Goal: Task Accomplishment & Management: Complete application form

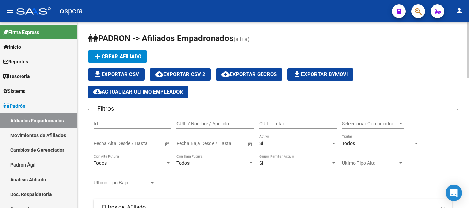
click at [198, 118] on div "CUIL / Nombre / Apellido" at bounding box center [215, 122] width 78 height 14
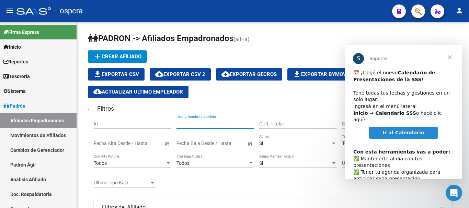
drag, startPoint x: 450, startPoint y: 57, endPoint x: 386, endPoint y: 57, distance: 64.1
click at [423, 57] on div "S Soporte ​📅 ¡Llegó el nuevo Calendario de Presentaciones de la SSS ! ​ Tené to…" at bounding box center [402, 112] width 117 height 134
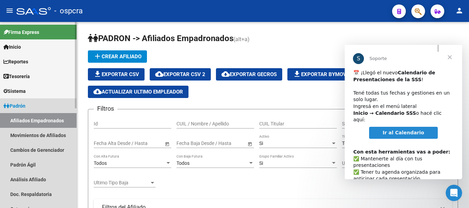
click at [21, 104] on span "Padrón" at bounding box center [14, 106] width 22 height 8
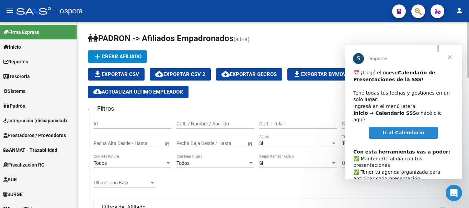
click at [325, 42] on h1 "PADRON -> Afiliados Empadronados (alt+a)" at bounding box center [273, 39] width 370 height 12
click at [451, 61] on span "Cerrar" at bounding box center [449, 57] width 25 height 25
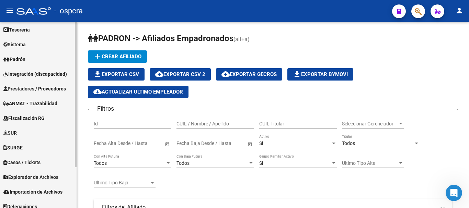
scroll to position [52, 0]
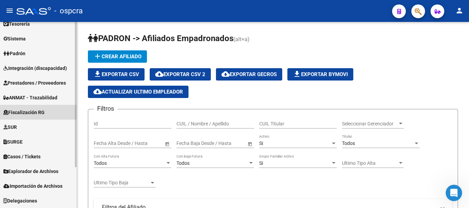
click at [43, 110] on span "Fiscalización RG" at bounding box center [23, 113] width 41 height 8
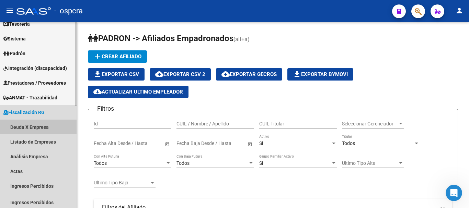
click at [44, 123] on link "Deuda X Empresa" at bounding box center [38, 127] width 76 height 15
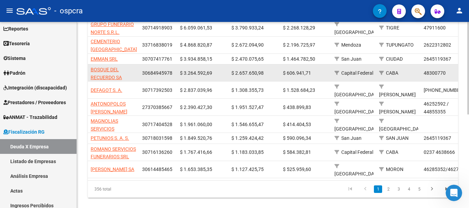
scroll to position [18, 0]
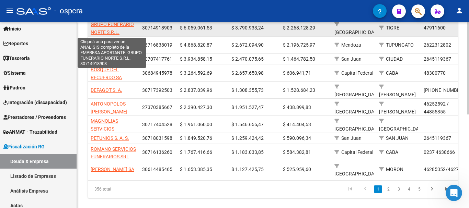
click at [102, 26] on span "GRUPO FUNERARIO NORTE S.R.L." at bounding box center [112, 28] width 43 height 13
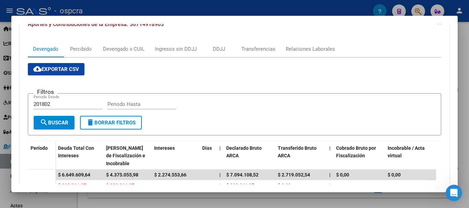
scroll to position [172, 0]
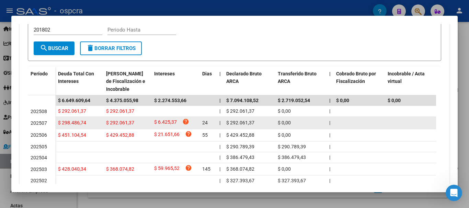
click at [37, 122] on span "202507" at bounding box center [39, 122] width 16 height 5
drag, startPoint x: 31, startPoint y: 123, endPoint x: 48, endPoint y: 123, distance: 16.5
click at [48, 123] on div "202507" at bounding box center [42, 123] width 22 height 8
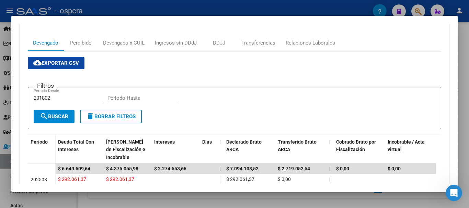
scroll to position [103, 0]
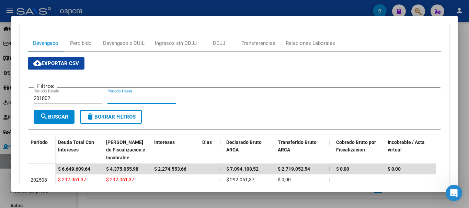
click at [137, 94] on div "Periodo Hasta" at bounding box center [141, 98] width 69 height 10
drag, startPoint x: 96, startPoint y: 101, endPoint x: 109, endPoint y: 103, distance: 12.8
click at [97, 102] on div "201802 Periodo Desde" at bounding box center [68, 98] width 69 height 10
click at [138, 95] on div "Periodo Hasta" at bounding box center [141, 98] width 69 height 10
type input "202507"
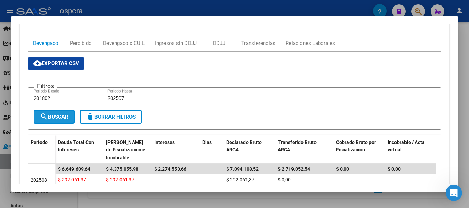
click at [59, 112] on button "search Buscar" at bounding box center [54, 117] width 41 height 14
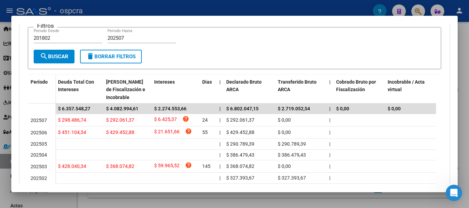
scroll to position [172, 0]
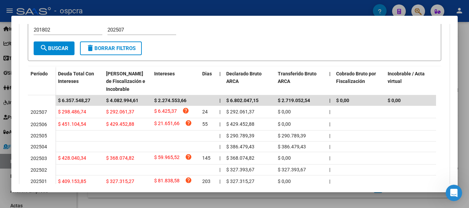
click at [0, 70] on div at bounding box center [234, 104] width 469 height 208
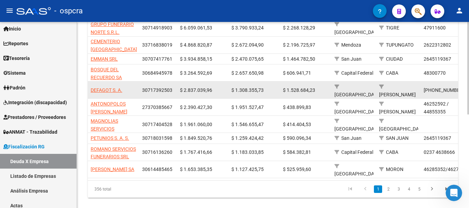
scroll to position [103, 0]
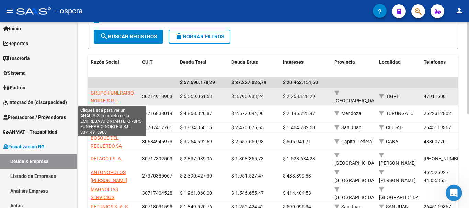
click at [106, 98] on span "GRUPO FUNERARIO NORTE S.R.L." at bounding box center [112, 96] width 43 height 13
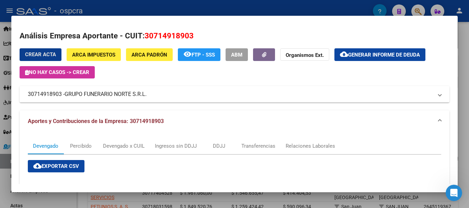
click at [2, 79] on div at bounding box center [234, 104] width 469 height 208
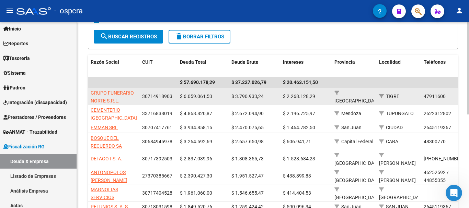
drag, startPoint x: 143, startPoint y: 96, endPoint x: 176, endPoint y: 96, distance: 32.9
click at [176, 96] on datatable-body-cell "30714918903" at bounding box center [158, 96] width 38 height 17
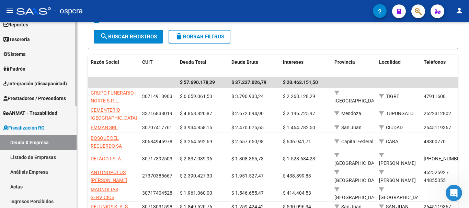
scroll to position [52, 0]
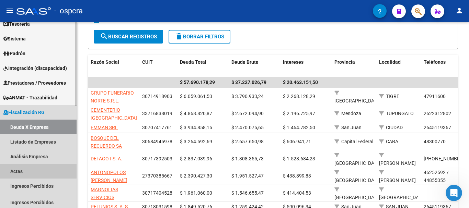
click at [36, 169] on link "Actas" at bounding box center [38, 171] width 76 height 15
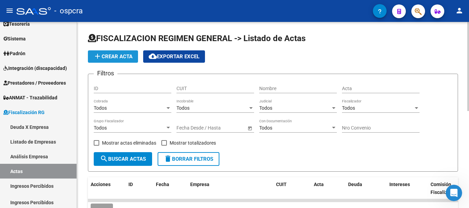
click at [113, 52] on button "add Crear Acta" at bounding box center [113, 56] width 50 height 12
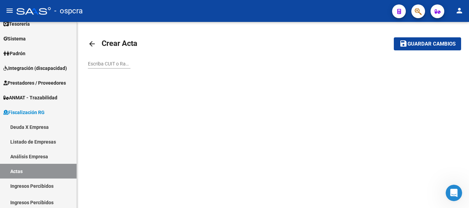
click at [120, 66] on div "Escriba CUIT o Razón Social para buscar" at bounding box center [109, 62] width 43 height 14
paste input "30714918903"
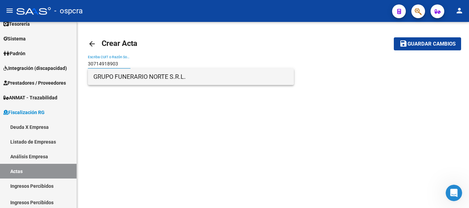
type input "30714918903"
click at [171, 80] on span "GRUPO FUNERARIO NORTE S.R.L." at bounding box center [190, 77] width 195 height 16
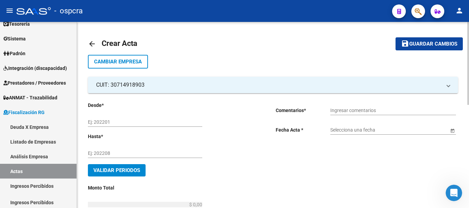
click at [148, 125] on div "Ej: 202201" at bounding box center [145, 120] width 114 height 14
click at [148, 125] on input "Ej: 202201" at bounding box center [145, 122] width 114 height 6
type input "202309"
click at [189, 152] on input "Ej: 202208" at bounding box center [145, 154] width 114 height 6
click at [393, 107] on div "Ingresar comentarios" at bounding box center [393, 109] width 126 height 14
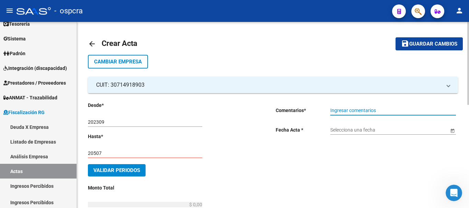
click at [94, 152] on input "20507" at bounding box center [145, 154] width 114 height 6
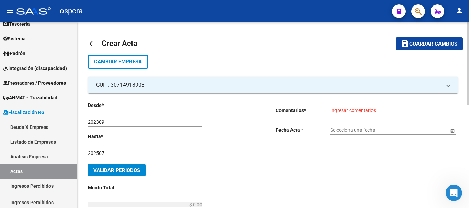
type input "202507"
click at [387, 114] on div "Ingresar comentarios" at bounding box center [393, 109] width 126 height 14
click at [388, 105] on div "Ingresar comentarios" at bounding box center [393, 109] width 126 height 14
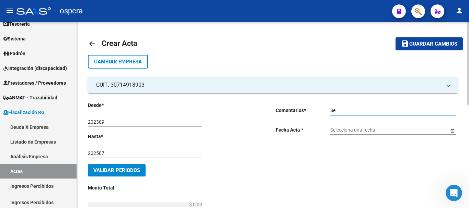
type input "S"
type input "SE ACEPTA PAGO DE 3 CHEQUES 1.900.000"
click at [387, 129] on input "Selecciona una fecha" at bounding box center [389, 130] width 118 height 6
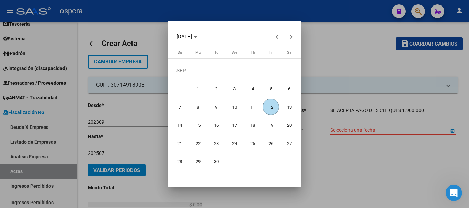
click at [266, 102] on span "12" at bounding box center [270, 107] width 16 height 16
type input "[DATE]"
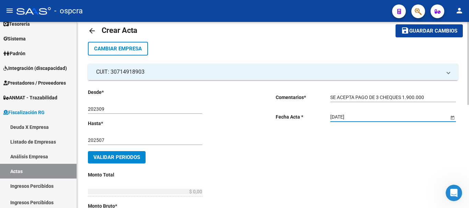
scroll to position [34, 0]
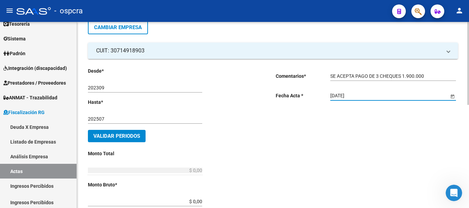
click at [115, 135] on span "Validar Periodos" at bounding box center [116, 136] width 47 height 6
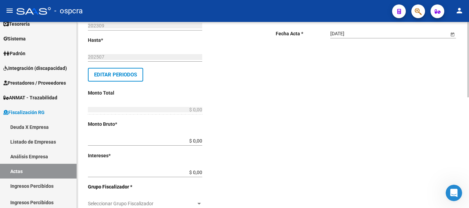
scroll to position [103, 0]
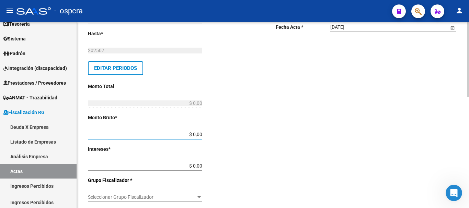
drag, startPoint x: 211, startPoint y: 133, endPoint x: 215, endPoint y: 133, distance: 4.5
click at [215, 133] on div "Desde * 202309 Ej: 202201 Hasta * 202507 Ej: 202208 Editar Periodos Monto Total…" at bounding box center [171, 181] width 166 height 365
paste input "2.274.553,66"
type input "$ 2.274.553,66"
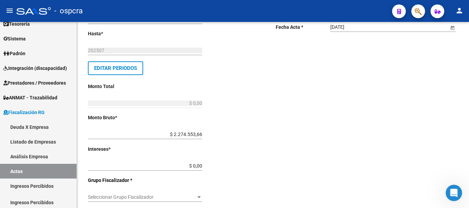
type input "$ 2.274.553,66"
drag, startPoint x: 194, startPoint y: 166, endPoint x: 219, endPoint y: 167, distance: 24.7
click at [219, 167] on div "Desde * 202309 Ej: 202201 Hasta * 202507 Ej: 202208 Editar Periodos Monto Total…" at bounding box center [171, 181] width 166 height 365
paste input "4.082.994,61"
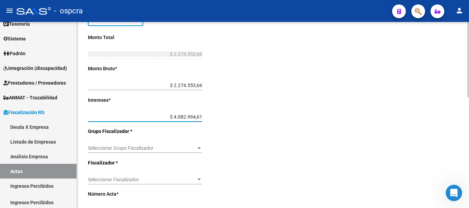
scroll to position [172, 0]
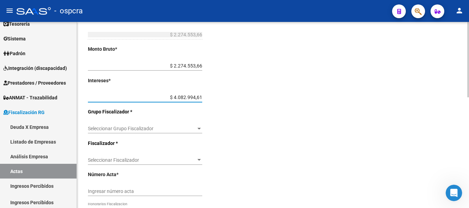
type input "$ 4.082.994,61"
type input "$ 6.357.548,27"
click at [192, 135] on div "Seleccionar Grupo Fiscalizador Seleccionar Grupo Fiscalizador" at bounding box center [145, 130] width 114 height 20
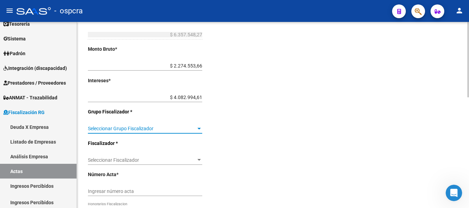
click at [195, 130] on span "Seleccionar Grupo Fiscalizador" at bounding box center [142, 129] width 108 height 6
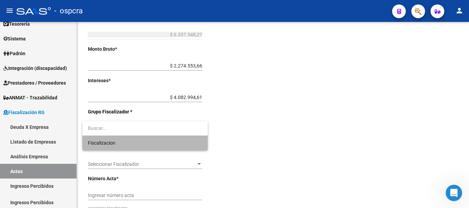
click at [191, 139] on span "Fiscalizacion" at bounding box center [145, 143] width 114 height 14
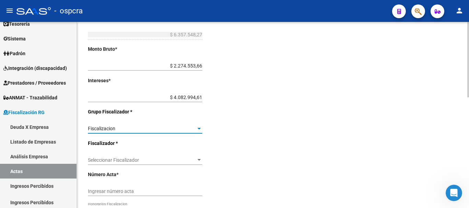
click at [192, 154] on div "Seleccionar Fiscalizador Seleccionar Fiscalizador" at bounding box center [145, 158] width 114 height 14
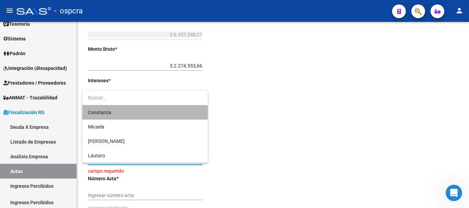
click at [185, 111] on span "Constanza" at bounding box center [145, 112] width 114 height 14
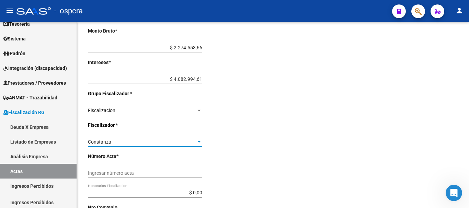
scroll to position [206, 0]
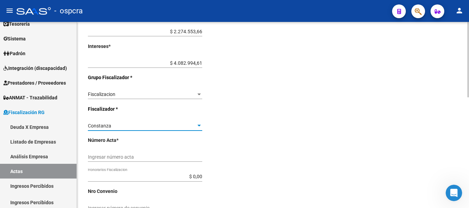
click at [182, 158] on input "Ingresar número acta" at bounding box center [145, 157] width 114 height 6
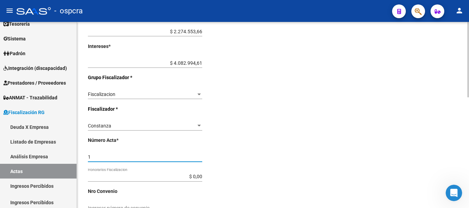
type input "1"
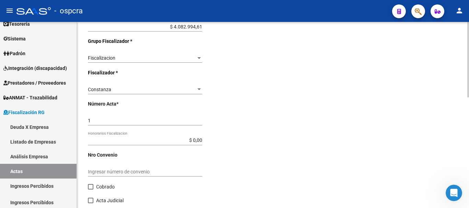
scroll to position [274, 0]
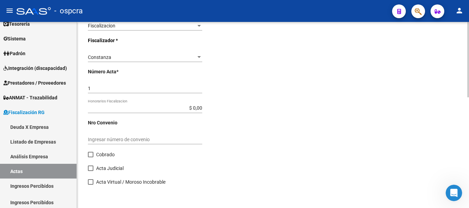
click at [93, 156] on span at bounding box center [90, 154] width 5 height 5
click at [91, 157] on input "Cobrado" at bounding box center [90, 157] width 0 height 0
checkbox input "true"
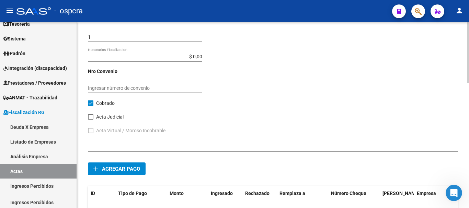
scroll to position [382, 0]
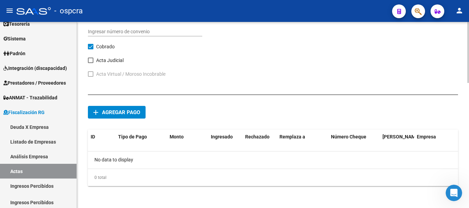
click at [129, 117] on button "add Agregar pago" at bounding box center [117, 112] width 58 height 13
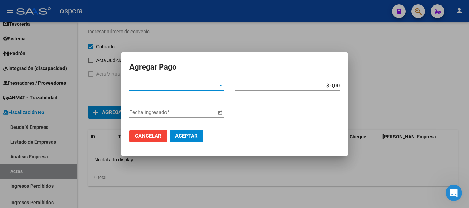
click at [218, 87] on div at bounding box center [220, 85] width 6 height 5
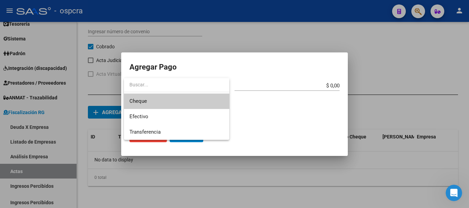
click at [216, 100] on span "Cheque" at bounding box center [176, 101] width 94 height 15
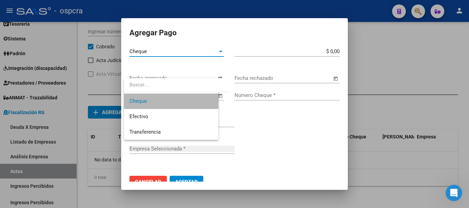
type input "GRUPO FUNERARIO NORTE S.R.L."
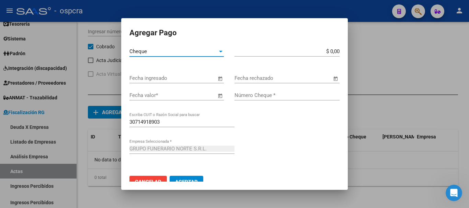
click at [324, 51] on input "$ 0,00" at bounding box center [286, 51] width 105 height 6
type input "$ 1.900.000,00"
click at [219, 78] on span "Open calendar" at bounding box center [220, 78] width 16 height 16
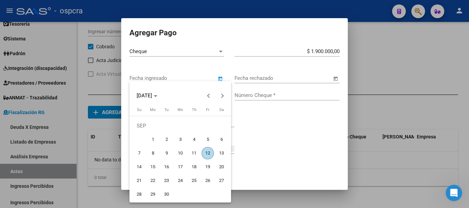
click at [208, 154] on span "12" at bounding box center [207, 153] width 12 height 12
type input "[DATE]"
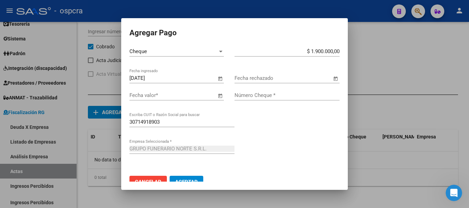
click at [221, 96] on span "Open calendar" at bounding box center [220, 95] width 16 height 16
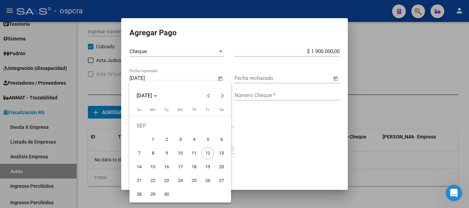
click at [207, 166] on span "19" at bounding box center [207, 167] width 12 height 12
type input "[DATE]"
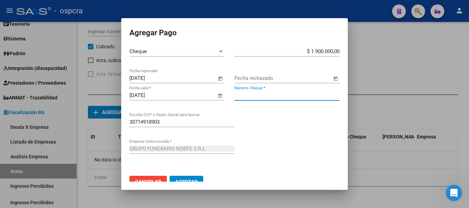
click at [274, 95] on input "Número Cheque *" at bounding box center [286, 95] width 105 height 6
type input "1"
click at [236, 151] on app-form-text-field "GRUPO FUNERARIO NORTE S.R.L. Empresa Seleccionada *" at bounding box center [184, 149] width 110 height 6
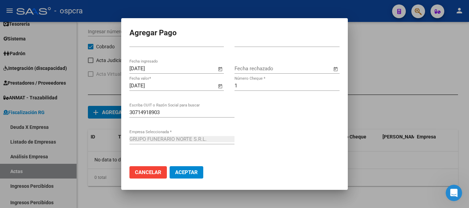
scroll to position [12, 0]
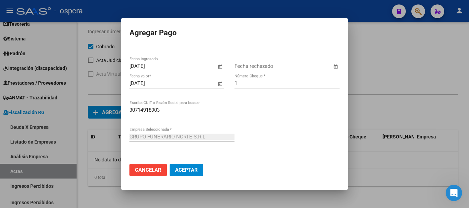
click at [254, 83] on input "1" at bounding box center [286, 83] width 105 height 6
drag, startPoint x: 227, startPoint y: 80, endPoint x: 181, endPoint y: 72, distance: 46.2
click at [188, 74] on form "Cheque Tipo de Pago * $ 1.900.000,00 Monto bruto * [DATE] Fecha ingresado Fecha…" at bounding box center [234, 108] width 210 height 148
click at [307, 152] on div "GRUPO FUNERARIO NORTE S.R.L. Empresa Seleccionada *" at bounding box center [234, 145] width 210 height 27
click at [270, 85] on input "Número Cheque *" at bounding box center [286, 83] width 105 height 6
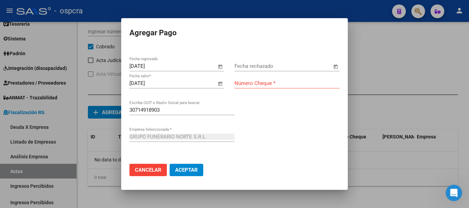
click at [249, 180] on mat-dialog-actions "Cancelar Aceptar" at bounding box center [234, 169] width 210 height 23
click at [291, 83] on input "Número Cheque *" at bounding box center [286, 83] width 105 height 6
type input "56700463"
click at [311, 67] on input "Fecha rechazado" at bounding box center [282, 66] width 97 height 6
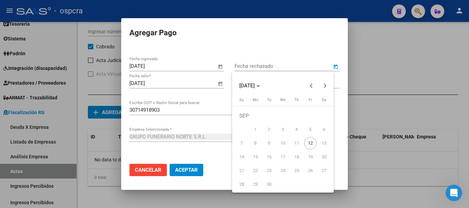
click at [264, 44] on div at bounding box center [234, 104] width 469 height 208
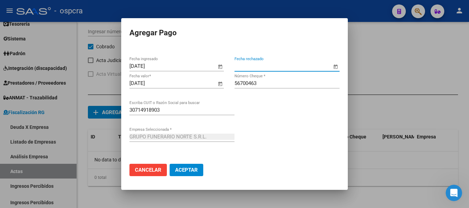
click at [196, 171] on span "Aceptar" at bounding box center [186, 170] width 23 height 6
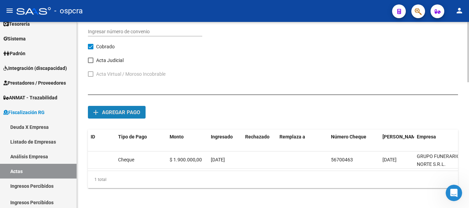
click at [122, 110] on span "Agregar pago" at bounding box center [121, 112] width 38 height 6
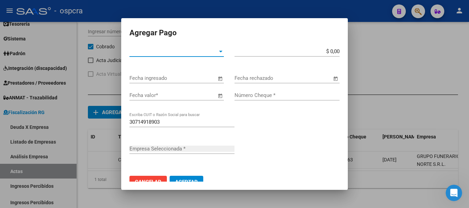
type input "GRUPO FUNERARIO NORTE S.R.L."
click at [216, 55] on div "Tipo de Pago *" at bounding box center [176, 51] width 94 height 6
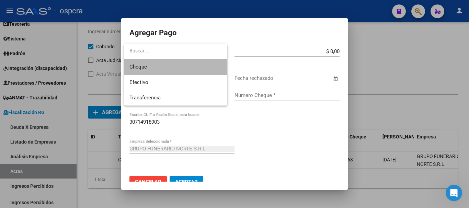
click at [207, 65] on span "Cheque" at bounding box center [175, 66] width 92 height 15
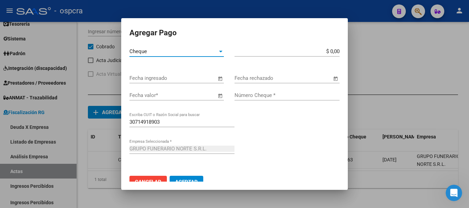
click at [323, 51] on input "$ 0,00" at bounding box center [286, 51] width 105 height 6
drag, startPoint x: 308, startPoint y: 52, endPoint x: 403, endPoint y: 47, distance: 94.8
click at [403, 48] on div "Agregar Pago Cheque Tipo de Pago * $ 900.010,00 Monto bruto * Fecha ingresado F…" at bounding box center [234, 104] width 469 height 208
type input "$ 1.900.000,00"
click at [224, 81] on span "Open calendar" at bounding box center [220, 78] width 16 height 16
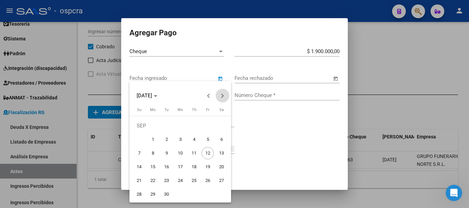
click at [222, 93] on span "Next month" at bounding box center [222, 96] width 14 height 14
click at [141, 166] on span "19" at bounding box center [139, 167] width 12 height 12
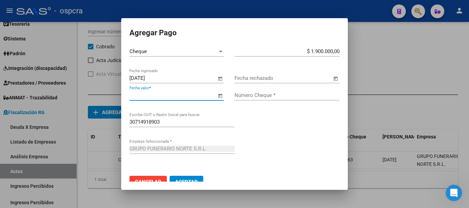
click at [175, 93] on input "Fecha valor *" at bounding box center [172, 95] width 87 height 6
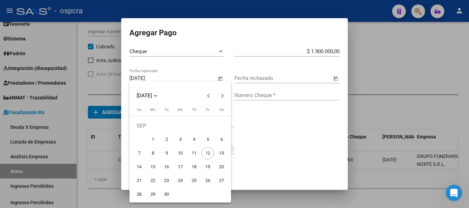
drag, startPoint x: 263, startPoint y: 152, endPoint x: 233, endPoint y: 85, distance: 73.4
click at [263, 152] on div at bounding box center [234, 104] width 469 height 208
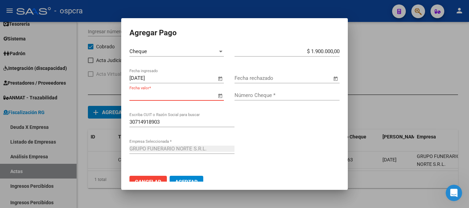
click at [218, 81] on span "Open calendar" at bounding box center [220, 78] width 16 height 16
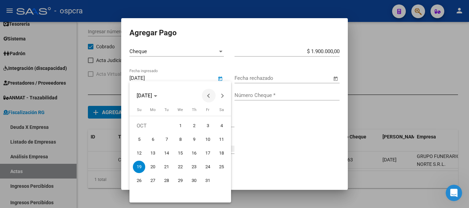
click at [214, 96] on span "Previous month" at bounding box center [209, 96] width 14 height 14
click at [208, 152] on span "12" at bounding box center [207, 153] width 12 height 12
type input "[DATE]"
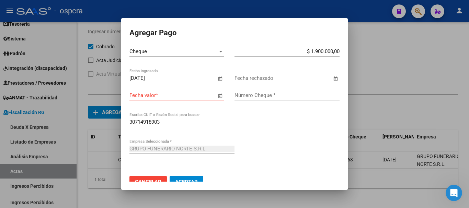
click at [217, 97] on span "Open calendar" at bounding box center [220, 95] width 16 height 16
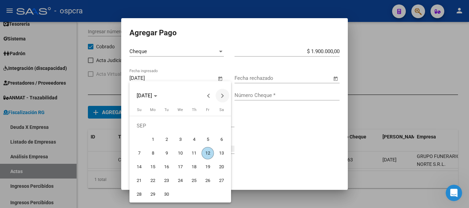
click at [224, 97] on span "Next month" at bounding box center [222, 96] width 14 height 14
click at [139, 163] on span "19" at bounding box center [139, 167] width 12 height 12
type input "[DATE]"
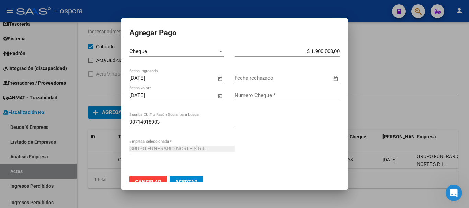
click at [156, 179] on span "Cancelar" at bounding box center [148, 182] width 26 height 6
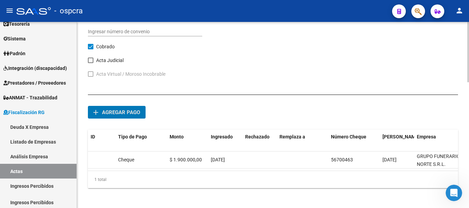
scroll to position [0, 59]
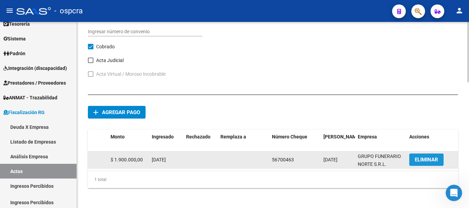
click at [432, 157] on span "ELIMINAR" at bounding box center [425, 160] width 23 height 6
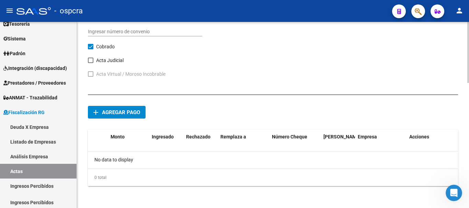
click at [128, 106] on button "add Agregar pago" at bounding box center [117, 112] width 58 height 13
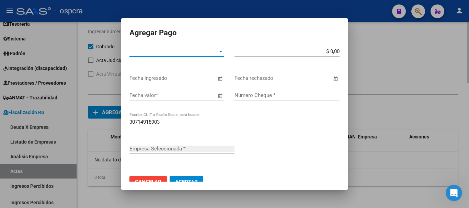
type input "GRUPO FUNERARIO NORTE S.R.L."
click at [205, 52] on span "Tipo de Pago *" at bounding box center [173, 51] width 88 height 6
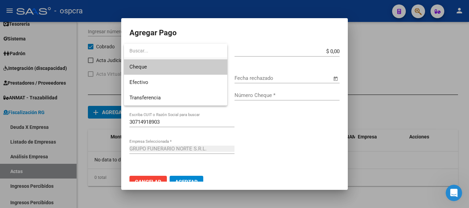
click at [203, 62] on span "Cheque" at bounding box center [175, 66] width 92 height 15
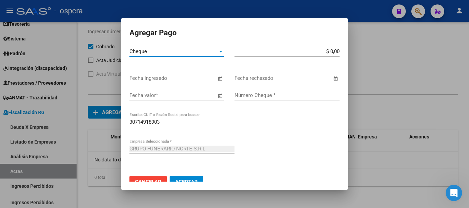
click at [325, 50] on input "$ 0,00" at bounding box center [286, 51] width 105 height 6
type input "$ 1.900.000,00"
click at [220, 75] on span "Open calendar" at bounding box center [220, 78] width 16 height 16
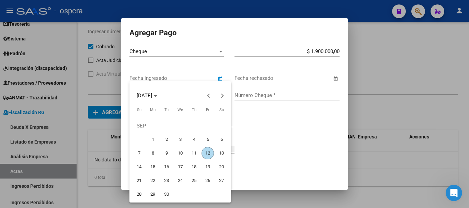
click at [207, 156] on span "12" at bounding box center [207, 153] width 12 height 12
type input "[DATE]"
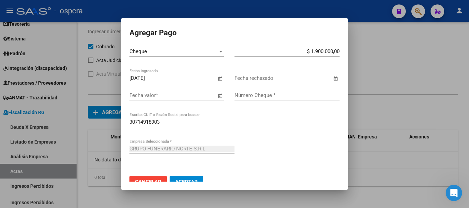
click at [214, 94] on span "Open calendar" at bounding box center [220, 95] width 16 height 16
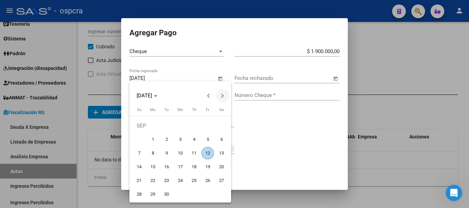
click at [222, 94] on button "Next month" at bounding box center [222, 96] width 14 height 14
click at [181, 167] on span "19" at bounding box center [180, 167] width 12 height 12
type input "[DATE]"
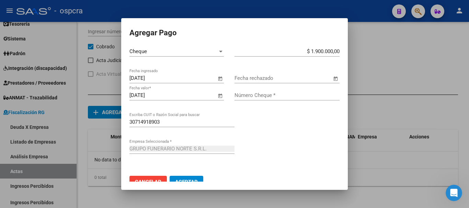
click at [269, 93] on input "Número Cheque *" at bounding box center [286, 95] width 105 height 6
type input "56700463"
click at [199, 178] on button "Aceptar" at bounding box center [186, 182] width 34 height 12
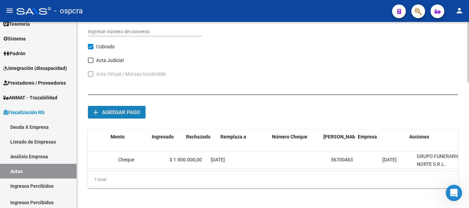
click at [143, 116] on button "add Agregar pago" at bounding box center [117, 112] width 58 height 13
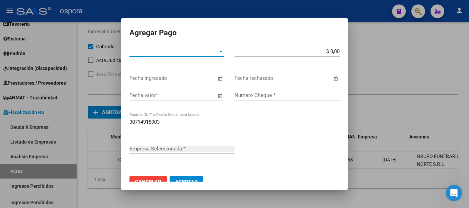
type input "GRUPO FUNERARIO NORTE S.R.L."
click at [215, 54] on span "Tipo de Pago *" at bounding box center [173, 51] width 88 height 6
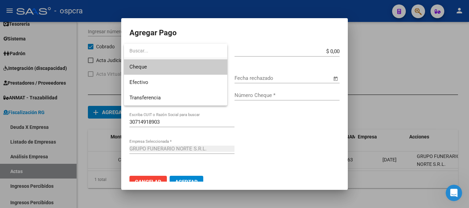
drag, startPoint x: 203, startPoint y: 68, endPoint x: 263, endPoint y: 65, distance: 60.4
click at [205, 68] on span "Cheque" at bounding box center [175, 66] width 92 height 15
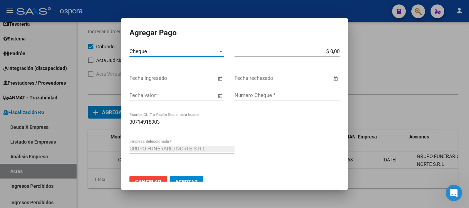
click at [324, 53] on input "$ 0,00" at bounding box center [286, 51] width 105 height 6
type input "$ 1.900.000,00"
click at [212, 79] on span "Open calendar" at bounding box center [220, 78] width 16 height 16
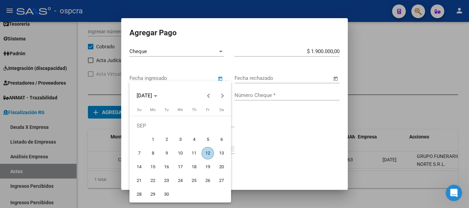
click at [209, 150] on span "12" at bounding box center [207, 153] width 12 height 12
type input "[DATE]"
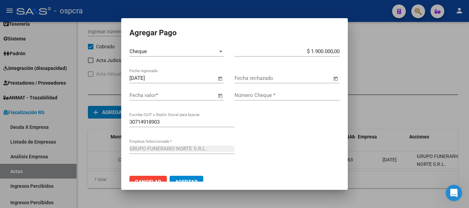
click at [209, 97] on input "Fecha valor *" at bounding box center [172, 95] width 87 height 6
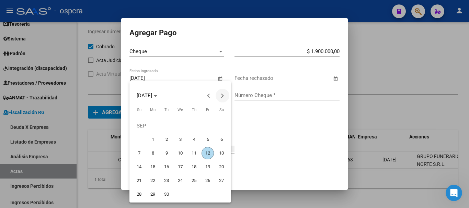
click at [223, 98] on span "Next month" at bounding box center [222, 96] width 14 height 14
click at [140, 167] on span "19" at bounding box center [139, 167] width 12 height 12
type input "[DATE]"
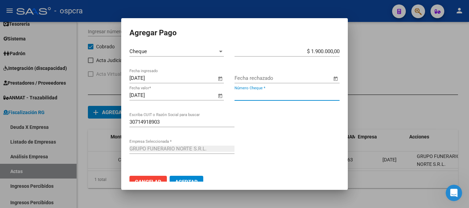
drag, startPoint x: 291, startPoint y: 98, endPoint x: 272, endPoint y: 197, distance: 100.8
click at [291, 98] on input "Número Cheque *" at bounding box center [286, 95] width 105 height 6
type input "56700462"
click at [189, 178] on button "Aceptar" at bounding box center [186, 182] width 34 height 12
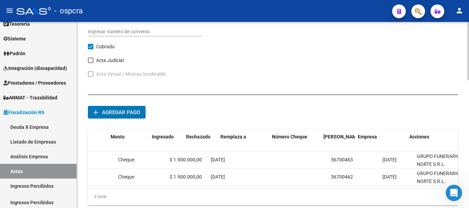
click at [124, 110] on span "Agregar pago" at bounding box center [121, 112] width 38 height 6
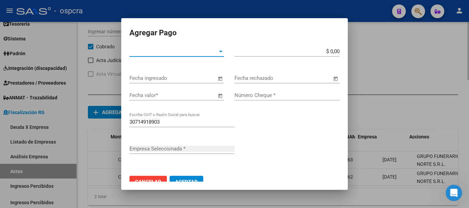
type input "GRUPO FUNERARIO NORTE S.R.L."
click at [185, 52] on span "Tipo de Pago *" at bounding box center [173, 51] width 88 height 6
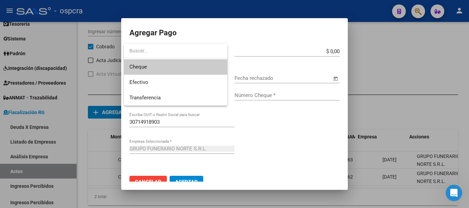
click at [184, 69] on span "Cheque" at bounding box center [175, 66] width 92 height 15
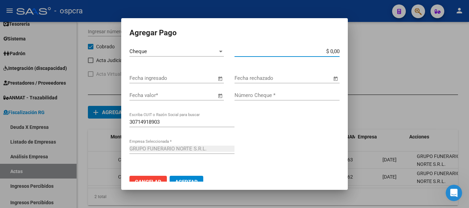
click at [323, 52] on input "$ 0,00" at bounding box center [286, 51] width 105 height 6
drag, startPoint x: 303, startPoint y: 51, endPoint x: 355, endPoint y: 45, distance: 52.2
click at [355, 45] on div "Agregar Pago Cheque Tipo de Pago * $ 1.900.070,00 Monto bruto * Fecha ingresado…" at bounding box center [234, 104] width 469 height 208
type input "$ 1.900.000,00"
click at [217, 76] on span "Open calendar" at bounding box center [220, 78] width 16 height 16
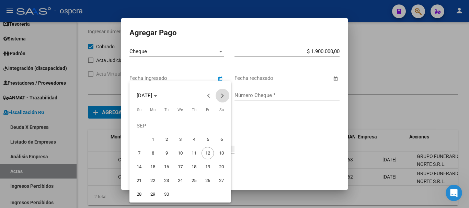
click at [222, 93] on span "Next month" at bounding box center [222, 96] width 14 height 14
click at [139, 166] on span "19" at bounding box center [139, 167] width 12 height 12
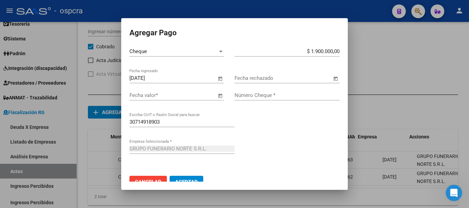
click at [221, 78] on span "Open calendar" at bounding box center [220, 78] width 16 height 16
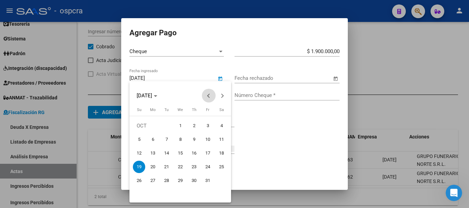
click at [204, 98] on span "Previous month" at bounding box center [209, 96] width 14 height 14
click at [208, 169] on span "19" at bounding box center [207, 167] width 12 height 12
type input "[DATE]"
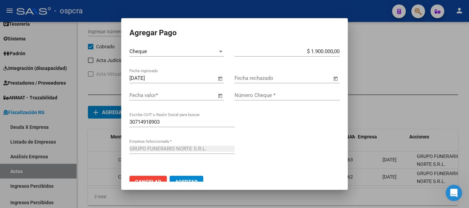
click at [207, 94] on input "Fecha valor *" at bounding box center [172, 95] width 87 height 6
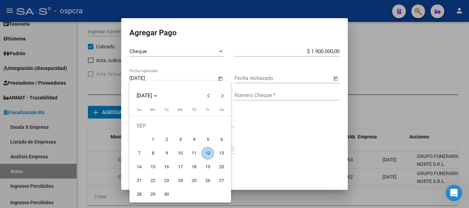
click at [209, 157] on span "12" at bounding box center [207, 153] width 12 height 12
type input "[DATE]"
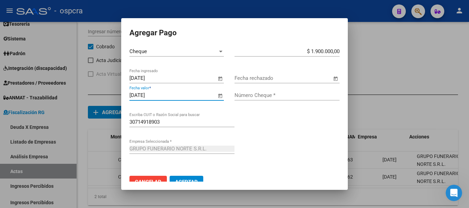
click at [216, 78] on span "Open calendar" at bounding box center [220, 78] width 16 height 16
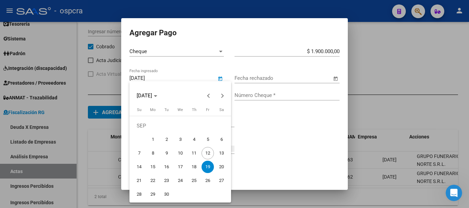
click at [206, 151] on span "12" at bounding box center [207, 153] width 12 height 12
type input "[DATE]"
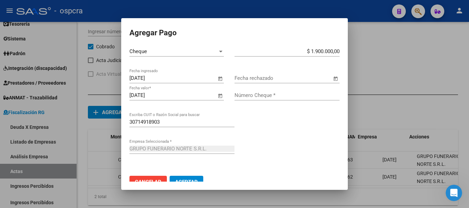
click at [215, 90] on span "Open calendar" at bounding box center [220, 95] width 16 height 16
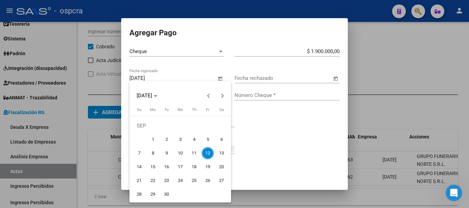
click at [211, 165] on span "19" at bounding box center [207, 167] width 12 height 12
type input "[DATE]"
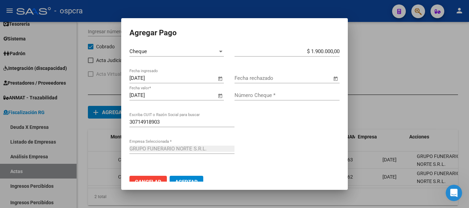
click at [292, 91] on div "Número Cheque *" at bounding box center [286, 95] width 105 height 10
type input "56700461"
click at [192, 179] on span "Aceptar" at bounding box center [186, 182] width 23 height 6
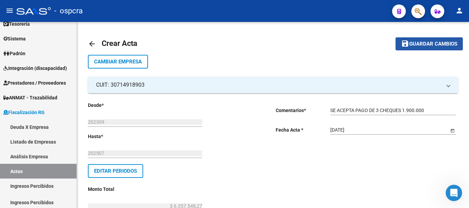
click at [416, 41] on span "Guardar cambios" at bounding box center [433, 44] width 48 height 6
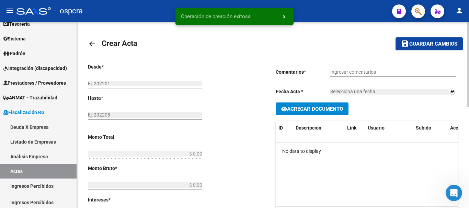
type input "202309"
type input "202507"
type input "$ 6.357.548,27"
type input "$ 2.274.553,66"
type input "$ 4.082.994,61"
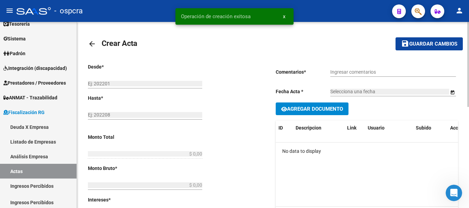
type input "1"
checkbox input "true"
type input "SE ACEPTA PAGO DE 3 CHEQUES 1.900.000"
type input "[DATE]"
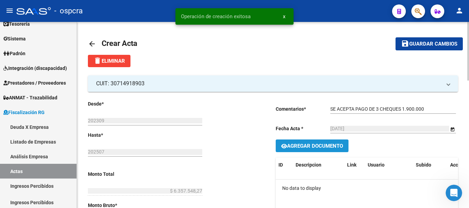
click at [328, 142] on button "Agregar Documento" at bounding box center [311, 146] width 73 height 13
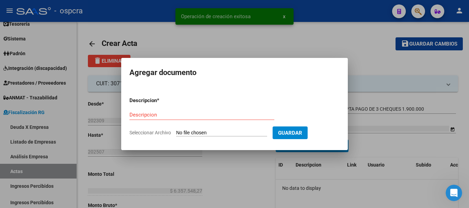
click at [208, 134] on input "Seleccionar Archivo" at bounding box center [221, 133] width 91 height 7
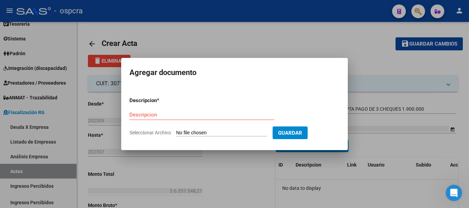
type input "C:\fakepath\202509122239.pdf"
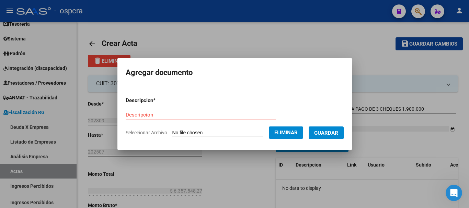
click at [255, 109] on form "Descripcion * Descripcion Seleccionar Archivo Eliminar Guardar" at bounding box center [235, 117] width 218 height 50
click at [254, 114] on input "Descripcion" at bounding box center [201, 115] width 150 height 6
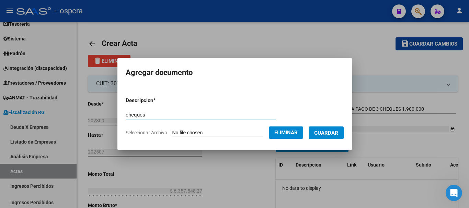
type input "cheques"
click at [337, 129] on button "Guardar" at bounding box center [325, 133] width 35 height 13
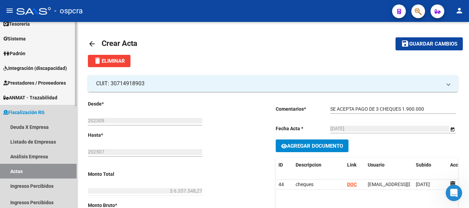
click at [21, 174] on link "Actas" at bounding box center [38, 171] width 76 height 15
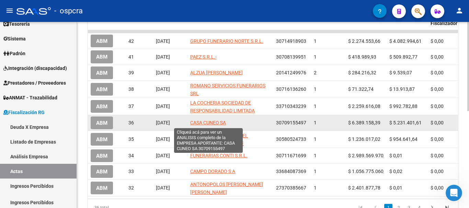
click at [195, 125] on span "CASA CUNEO SA" at bounding box center [208, 122] width 36 height 5
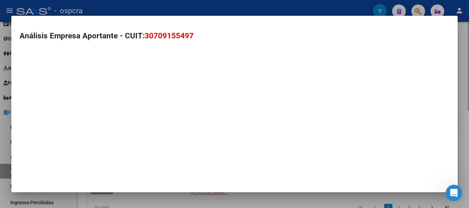
type textarea "30709155497"
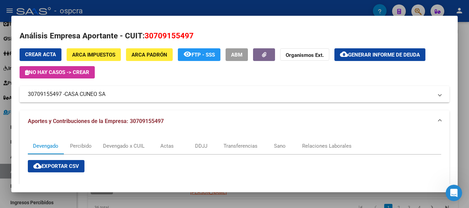
click at [0, 61] on div at bounding box center [234, 104] width 469 height 208
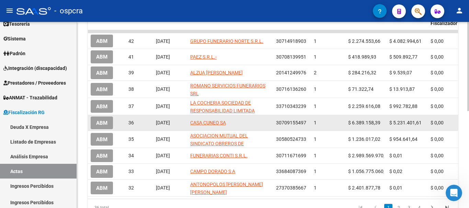
click at [106, 123] on span "ABM" at bounding box center [101, 123] width 11 height 6
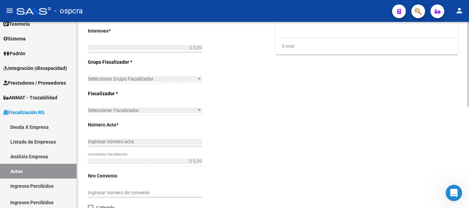
type input "202212"
type input "202506"
type input "$ 11.620.560,00"
type input "$ 6.389.158,39"
type input "$ 5.231.401,61"
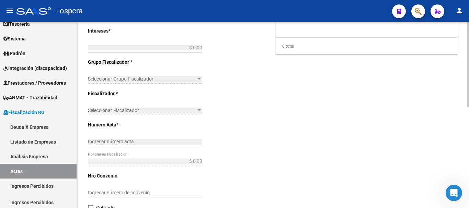
type input "1"
checkbox input "true"
type input "PAGA 12 E-CHEQS"
type input "[DATE]"
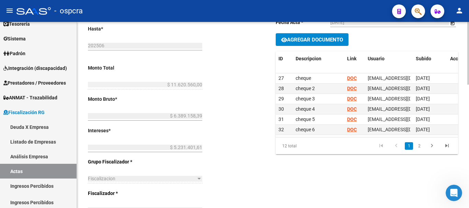
scroll to position [101, 0]
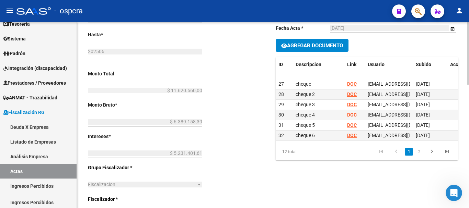
click at [206, 90] on div "Desde * 202212 Ej: 202201 Hasta * 202506 Ej: 202208 Monto Total $ 11.620.560,00…" at bounding box center [171, 175] width 166 height 351
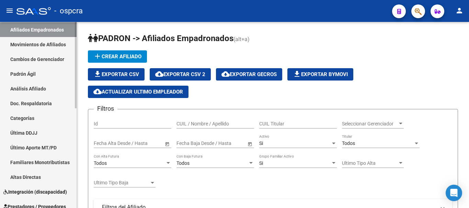
scroll to position [137, 0]
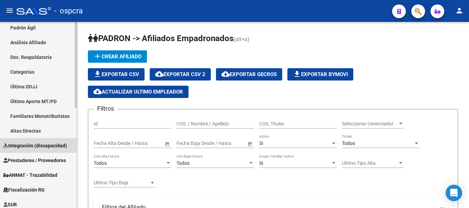
click at [41, 146] on span "Integración (discapacidad)" at bounding box center [34, 146] width 63 height 8
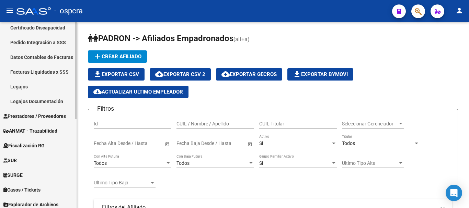
click at [31, 143] on span "Fiscalización RG" at bounding box center [23, 146] width 41 height 8
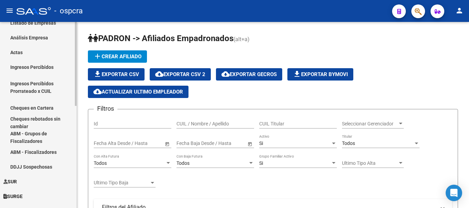
scroll to position [34, 0]
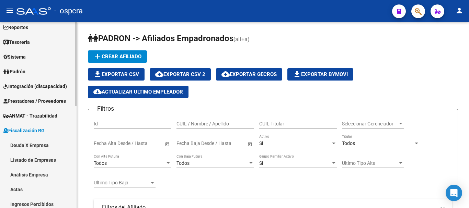
click at [38, 141] on link "Deuda X Empresa" at bounding box center [38, 145] width 76 height 15
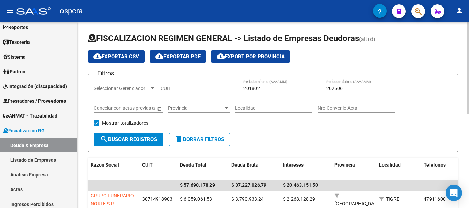
click at [184, 89] on input "CUIT" at bounding box center [200, 89] width 78 height 6
paste input "30-71491890-3"
type input "30-71491890-3"
click at [127, 142] on span "search Buscar Registros" at bounding box center [128, 140] width 57 height 6
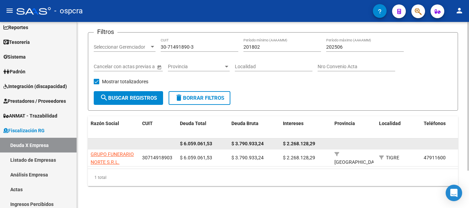
scroll to position [47, 0]
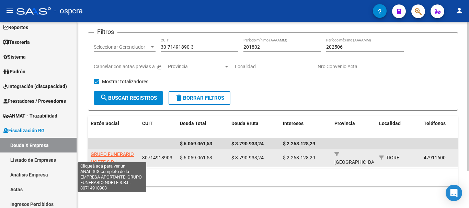
click at [125, 152] on span "GRUPO FUNERARIO NORTE S.R.L." at bounding box center [112, 158] width 43 height 13
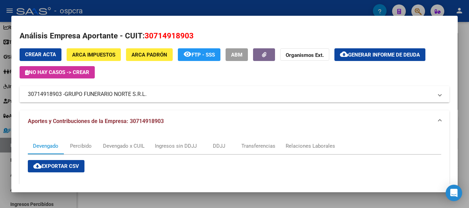
click at [178, 93] on mat-panel-title "30714918903 - GRUPO FUNERARIO NORTE S.R.L." at bounding box center [230, 94] width 405 height 8
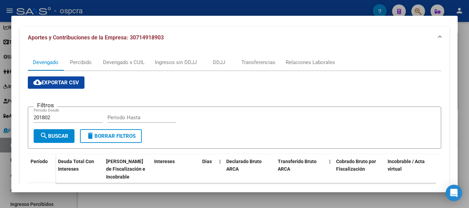
scroll to position [240, 0]
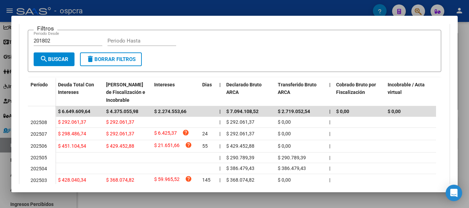
click at [130, 40] on input "Periodo Hasta" at bounding box center [141, 41] width 69 height 6
click at [60, 62] on span "search Buscar" at bounding box center [54, 59] width 28 height 6
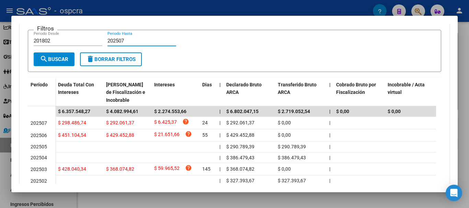
click at [145, 41] on input "202507" at bounding box center [141, 41] width 69 height 6
click at [62, 48] on div "201802 Periodo Desde" at bounding box center [68, 44] width 69 height 17
click at [63, 55] on button "search Buscar" at bounding box center [54, 59] width 41 height 14
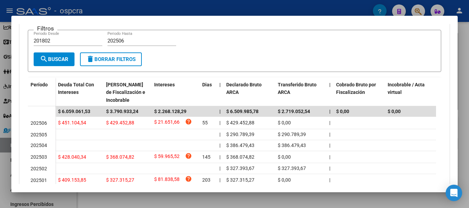
click at [138, 41] on input "202506" at bounding box center [141, 41] width 69 height 6
type input "202507"
click at [54, 56] on span "search Buscar" at bounding box center [54, 59] width 28 height 6
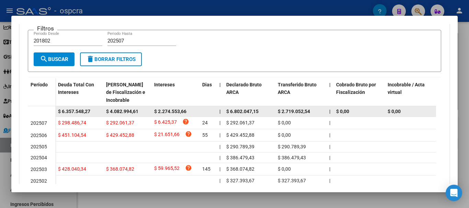
drag, startPoint x: 153, startPoint y: 109, endPoint x: 193, endPoint y: 109, distance: 40.8
click at [193, 109] on datatable-body-cell "$ 2.274.553,66" at bounding box center [175, 111] width 48 height 11
copy span "$ 2.274.553,66"
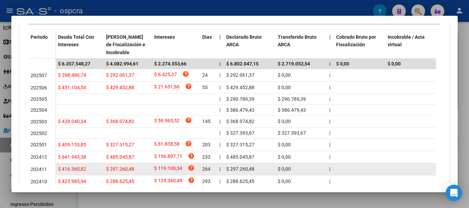
scroll to position [335, 0]
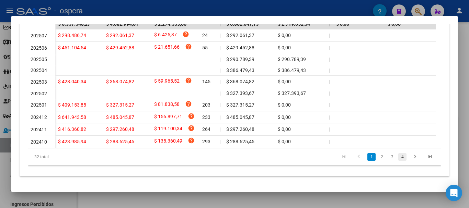
click at [399, 161] on link "4" at bounding box center [402, 157] width 8 height 8
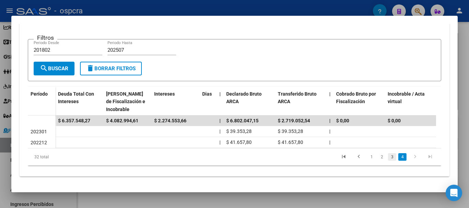
click at [389, 158] on link "3" at bounding box center [392, 157] width 8 height 8
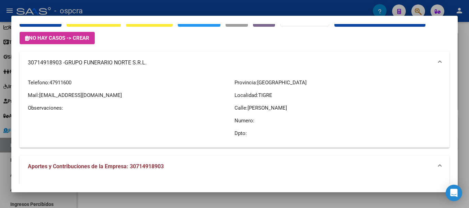
scroll to position [0, 0]
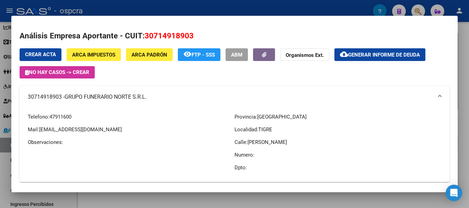
drag, startPoint x: 146, startPoint y: 38, endPoint x: 178, endPoint y: 36, distance: 31.6
click at [178, 36] on span "30714918903" at bounding box center [168, 35] width 49 height 9
drag, startPoint x: 145, startPoint y: 36, endPoint x: 191, endPoint y: 37, distance: 46.7
click at [191, 37] on span "30714918903" at bounding box center [168, 35] width 49 height 9
copy span "30714918903"
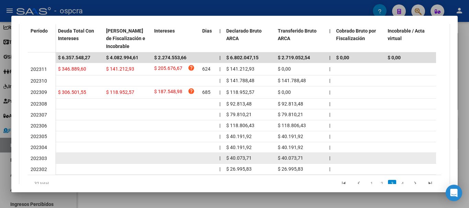
scroll to position [327, 0]
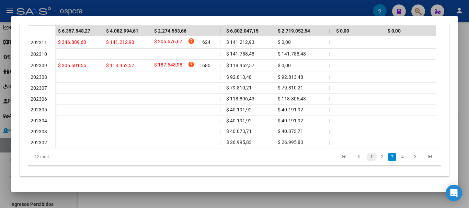
click at [367, 153] on link "1" at bounding box center [371, 157] width 8 height 8
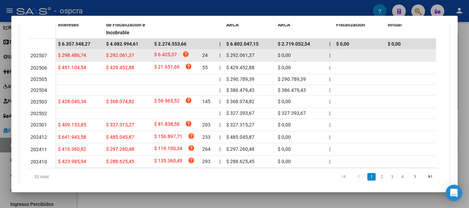
scroll to position [292, 0]
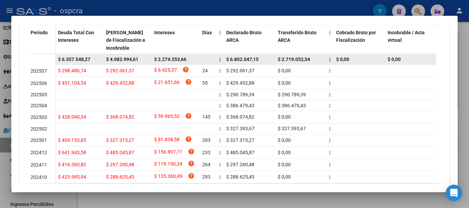
click at [154, 58] on span "$ 2.274.553,66" at bounding box center [170, 59] width 32 height 5
drag, startPoint x: 158, startPoint y: 58, endPoint x: 200, endPoint y: 58, distance: 41.5
click at [200, 58] on div "$ 6.357.548,27 $ 4.082.994,61 $ 2.274.553,66 | $ 6.802.047,15 $ 2.719.052,54 | …" at bounding box center [465, 59] width 820 height 11
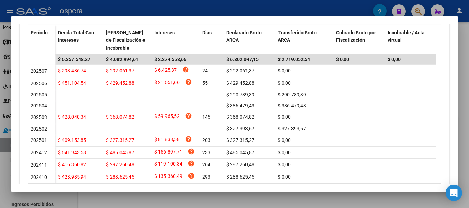
copy div "2.274.553,66"
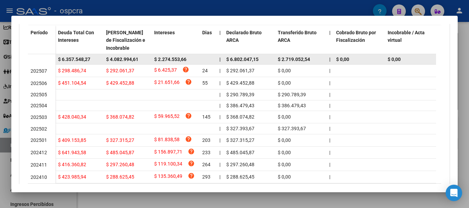
drag, startPoint x: 110, startPoint y: 60, endPoint x: 142, endPoint y: 59, distance: 31.9
click at [142, 59] on div "$ 4.082.994,61" at bounding box center [127, 60] width 43 height 8
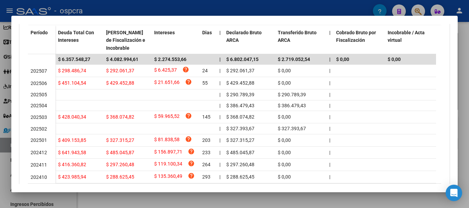
copy span "4.082.994,61"
click at [0, 134] on div at bounding box center [234, 104] width 469 height 208
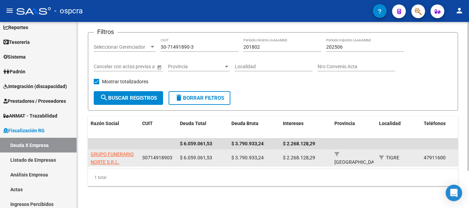
drag, startPoint x: 142, startPoint y: 151, endPoint x: 175, endPoint y: 149, distance: 33.0
click at [175, 150] on datatable-body-cell "30714918903" at bounding box center [158, 158] width 38 height 17
copy span "30714918903"
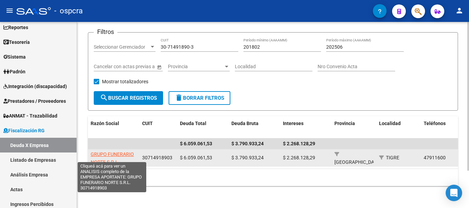
click at [117, 152] on span "GRUPO FUNERARIO NORTE S.R.L." at bounding box center [112, 158] width 43 height 13
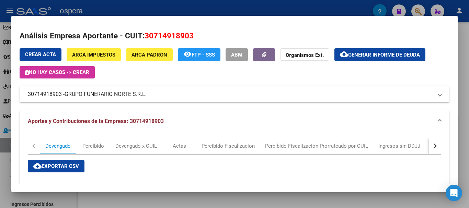
drag, startPoint x: 67, startPoint y: 97, endPoint x: 133, endPoint y: 98, distance: 66.6
click at [133, 98] on span "GRUPO FUNERARIO NORTE S.R.L." at bounding box center [105, 94] width 82 height 8
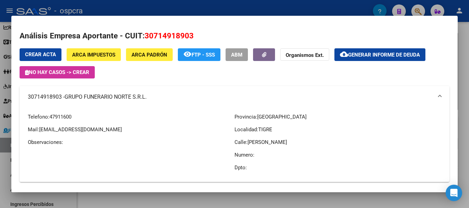
click at [0, 115] on div at bounding box center [234, 104] width 469 height 208
